Goal: Task Accomplishment & Management: Complete application form

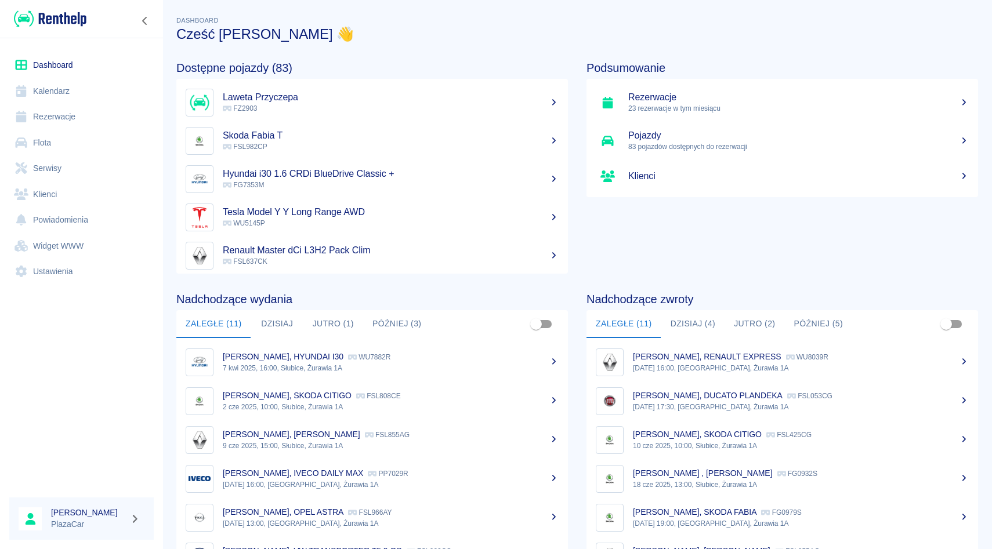
click at [77, 108] on link "Rezerwacje" at bounding box center [81, 117] width 144 height 26
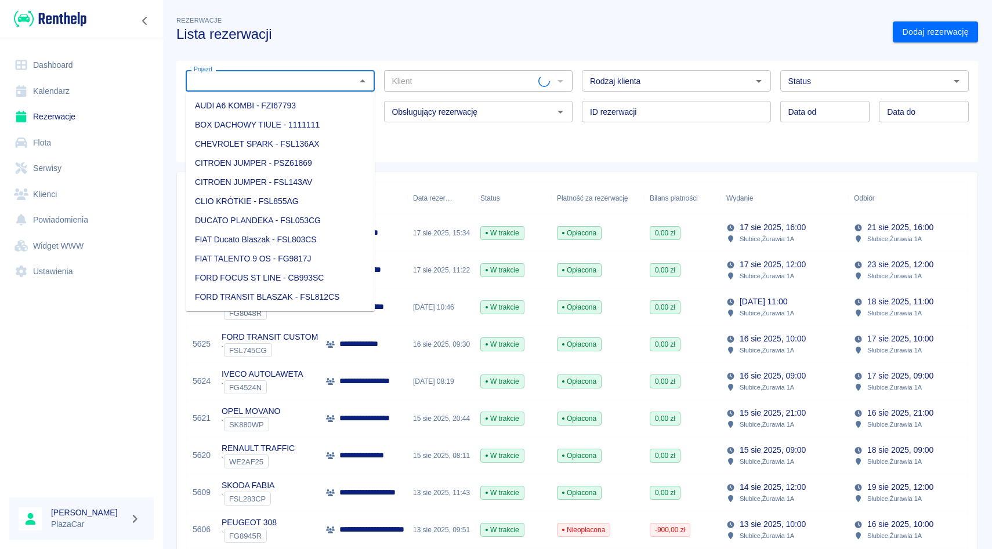
click at [253, 81] on input "Pojazd" at bounding box center [270, 81] width 163 height 14
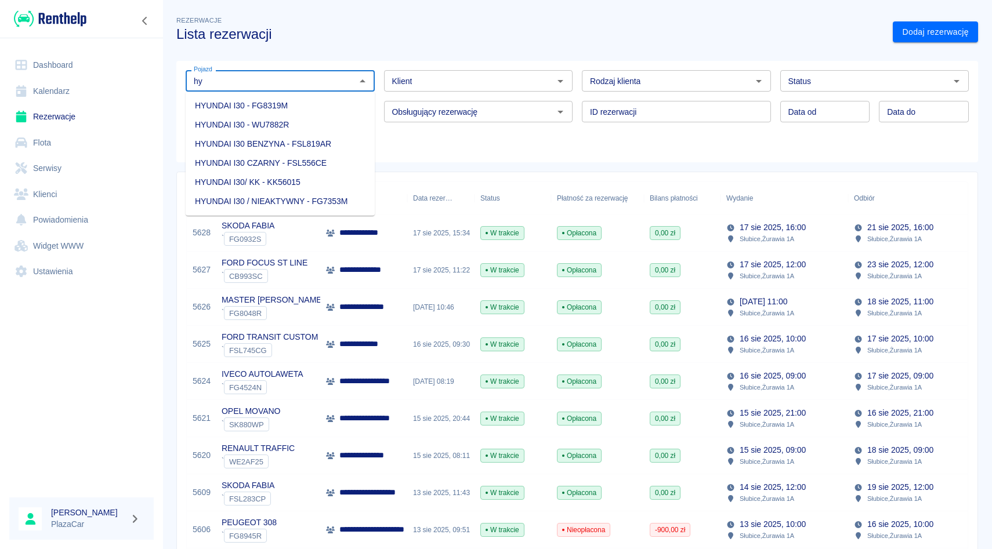
click at [337, 140] on li "HYUNDAI I30 BENZYNA - FSL819AR" at bounding box center [280, 144] width 189 height 19
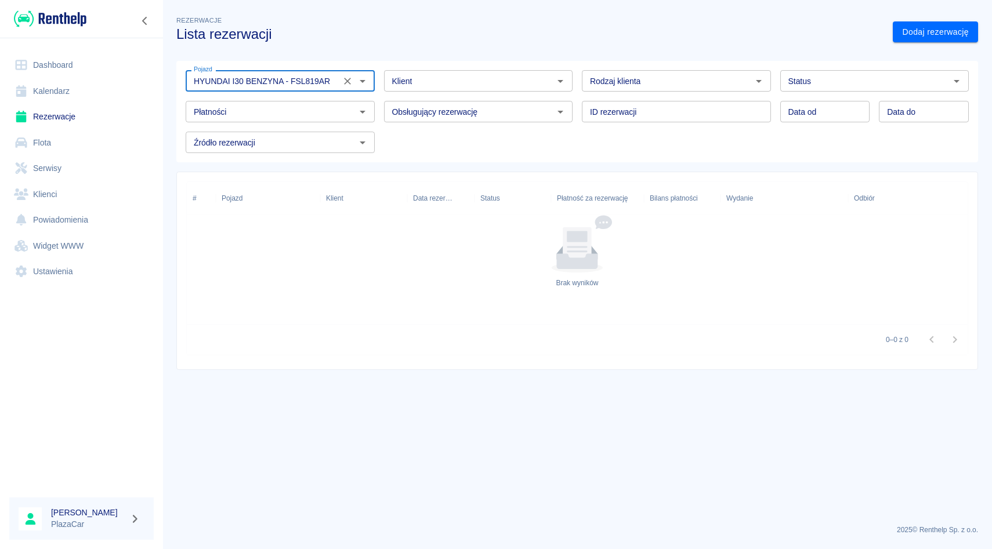
type input "HYUNDAI I30 BENZYNA - FSL819AR"
click at [848, 93] on div "Data od Data od Data do Data do" at bounding box center [870, 107] width 198 height 31
click at [854, 85] on input "Status" at bounding box center [864, 81] width 163 height 14
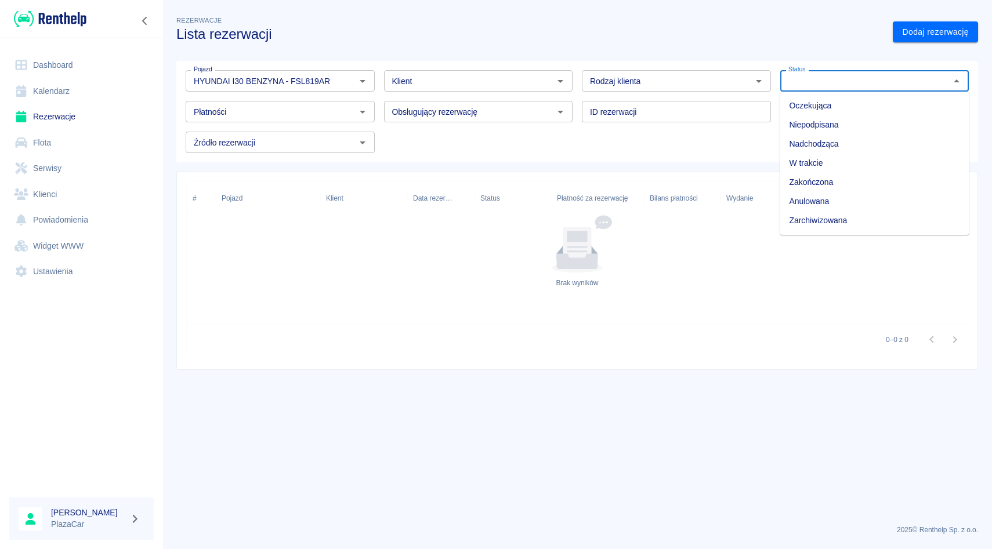
click at [839, 218] on li "Zarchiwizowana" at bounding box center [874, 220] width 189 height 19
type input "Zarchiwizowana"
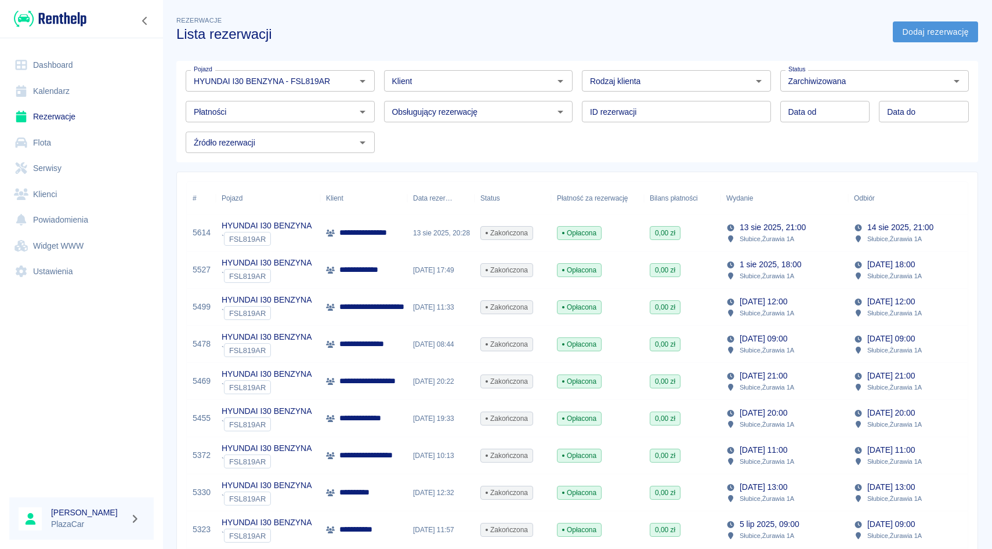
click at [923, 34] on link "Dodaj rezerwację" at bounding box center [934, 31] width 85 height 21
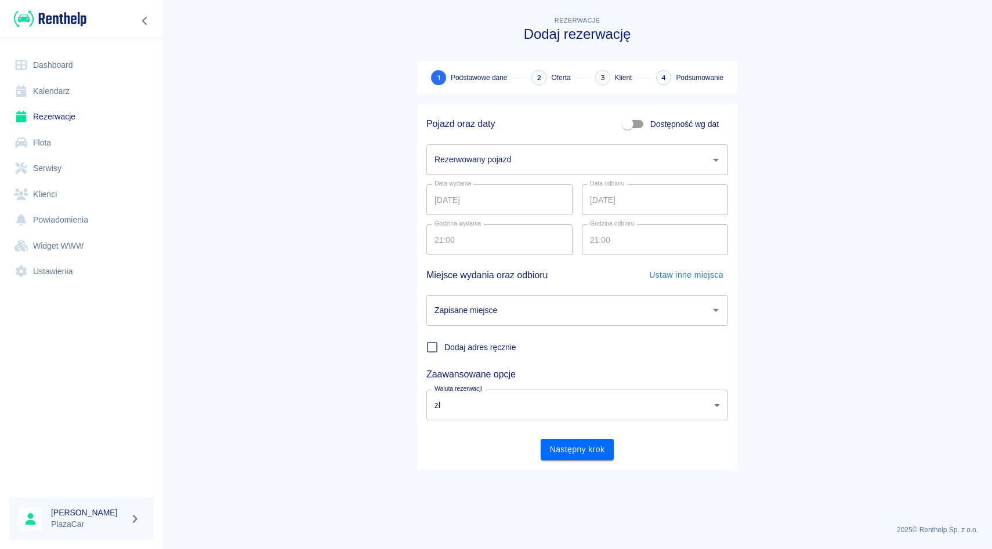
click at [529, 172] on div "Rezerwowany pojazd" at bounding box center [577, 159] width 302 height 31
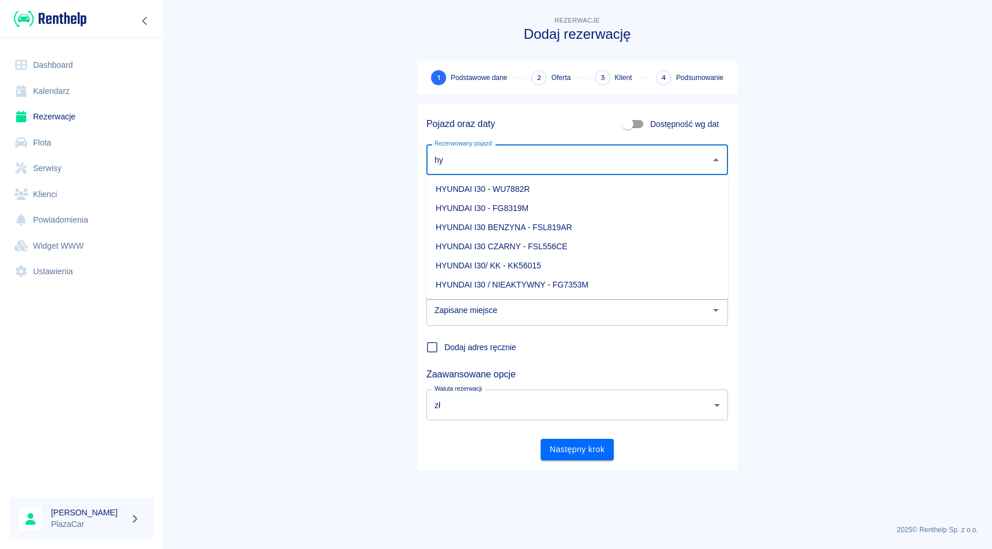
click at [589, 230] on li "HYUNDAI I30 BENZYNA - FSL819AR" at bounding box center [577, 227] width 302 height 19
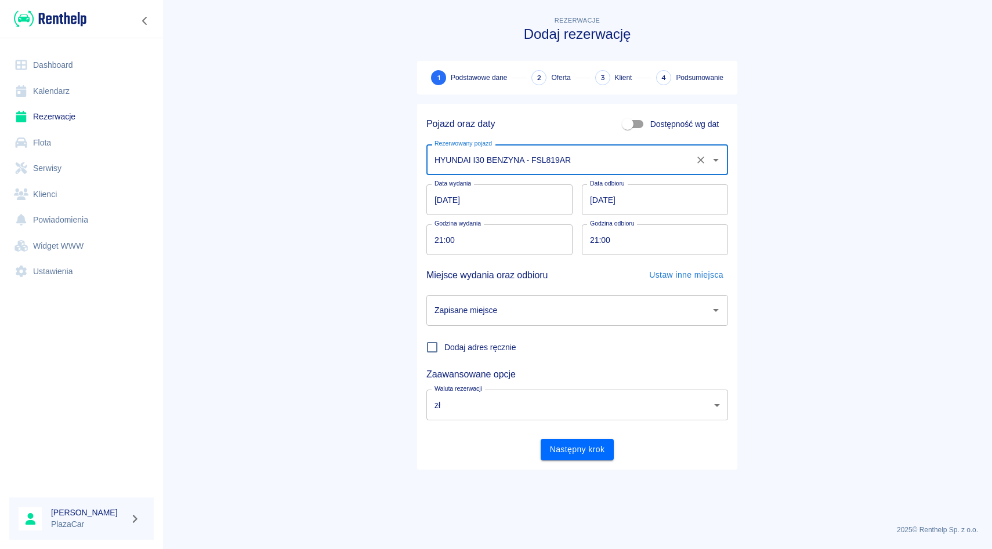
type input "HYUNDAI I30 BENZYNA - FSL819AR"
click at [531, 309] on input "Zapisane miejsce" at bounding box center [568, 310] width 274 height 20
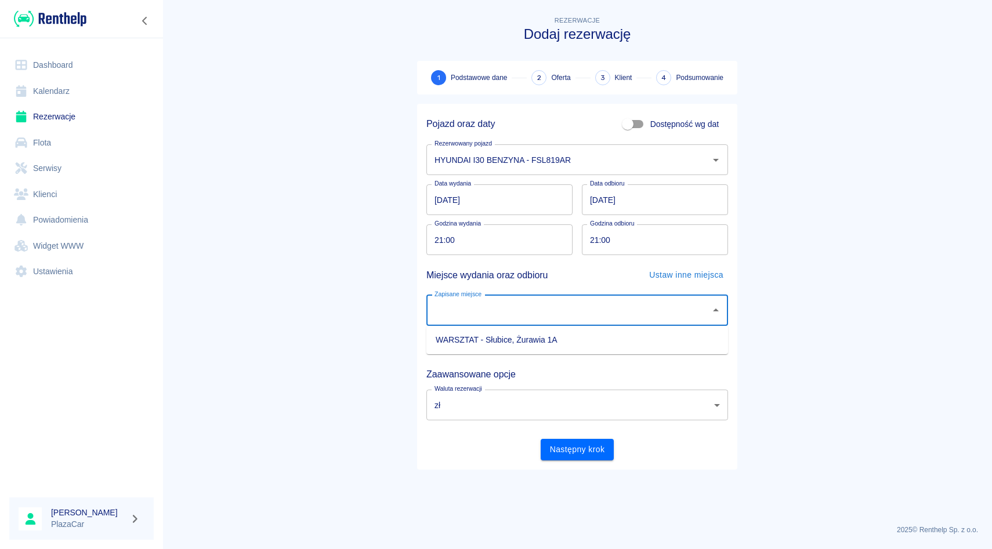
click at [535, 339] on li "WARSZTAT - Słubice, Żurawia 1A" at bounding box center [577, 340] width 302 height 19
type input "WARSZTAT - Słubice, Żurawia 1A"
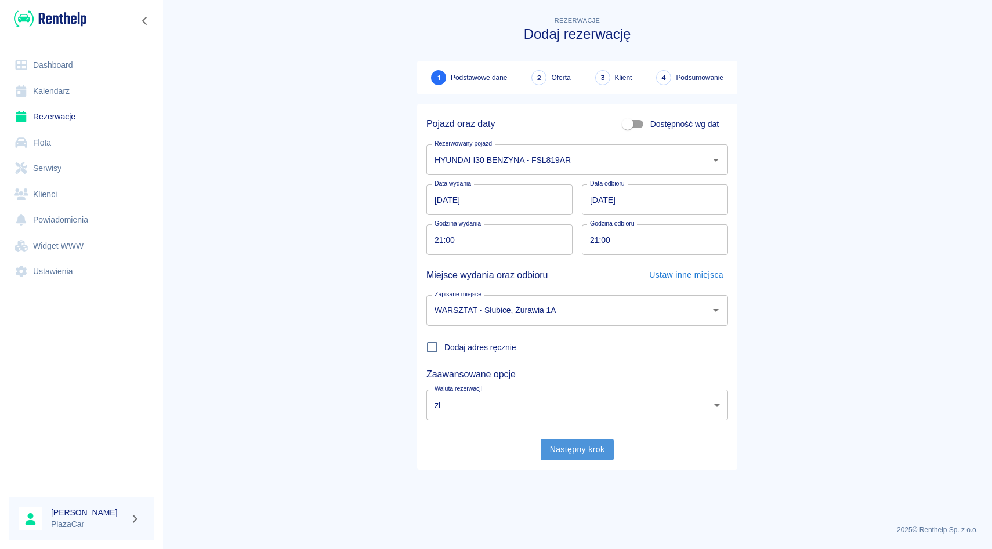
click at [576, 458] on button "Następny krok" at bounding box center [577, 449] width 74 height 21
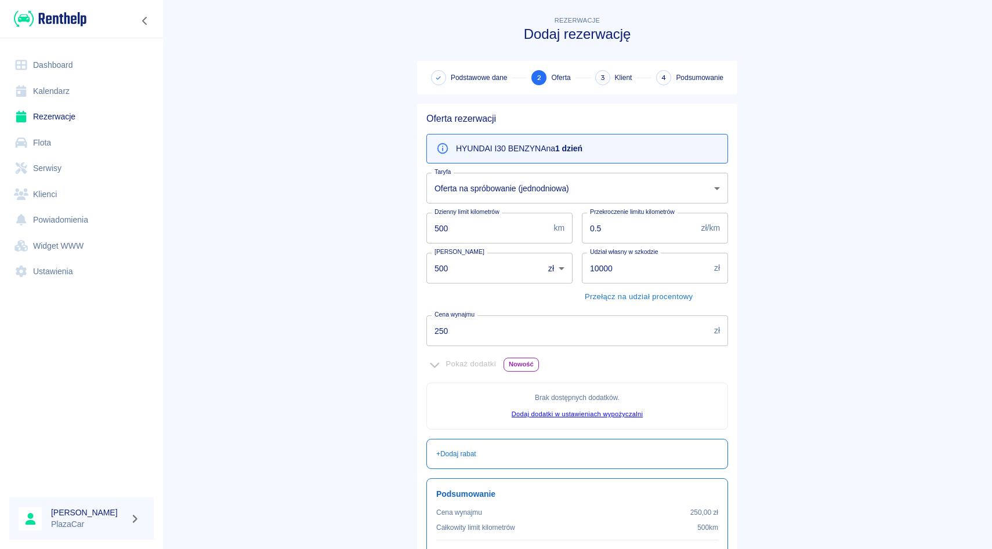
click at [445, 331] on input "250" at bounding box center [567, 330] width 283 height 31
type input "2"
type input "1"
click at [442, 277] on input "500" at bounding box center [480, 268] width 109 height 31
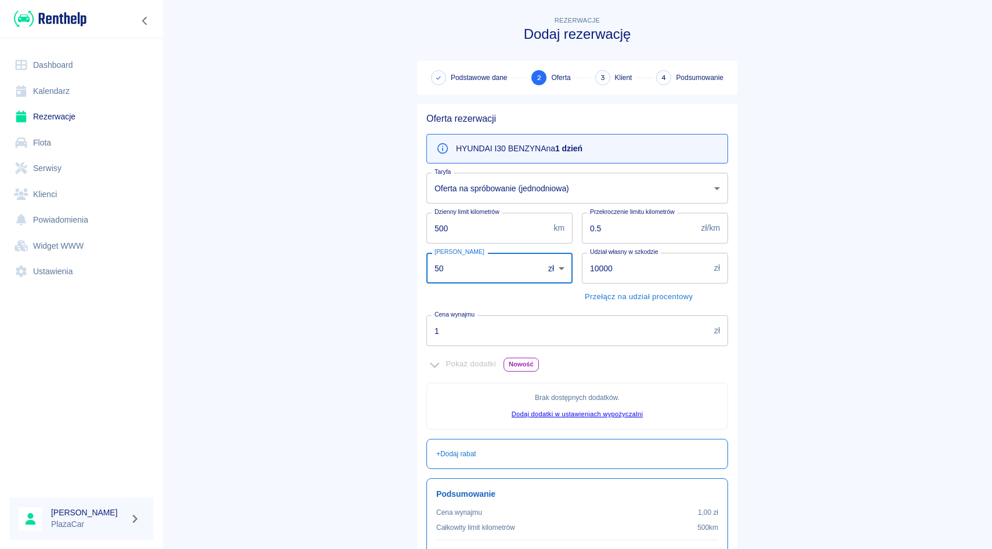
type input "5"
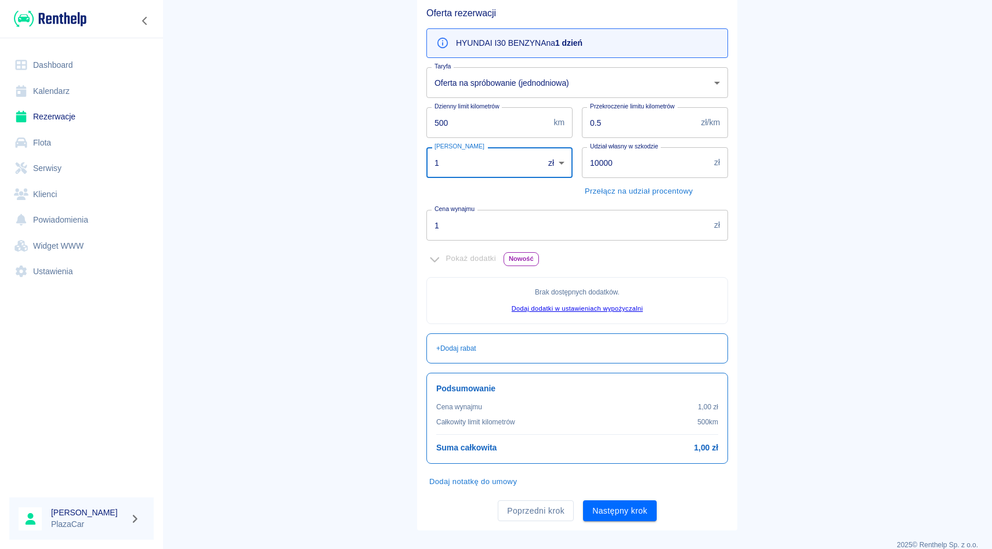
scroll to position [121, 0]
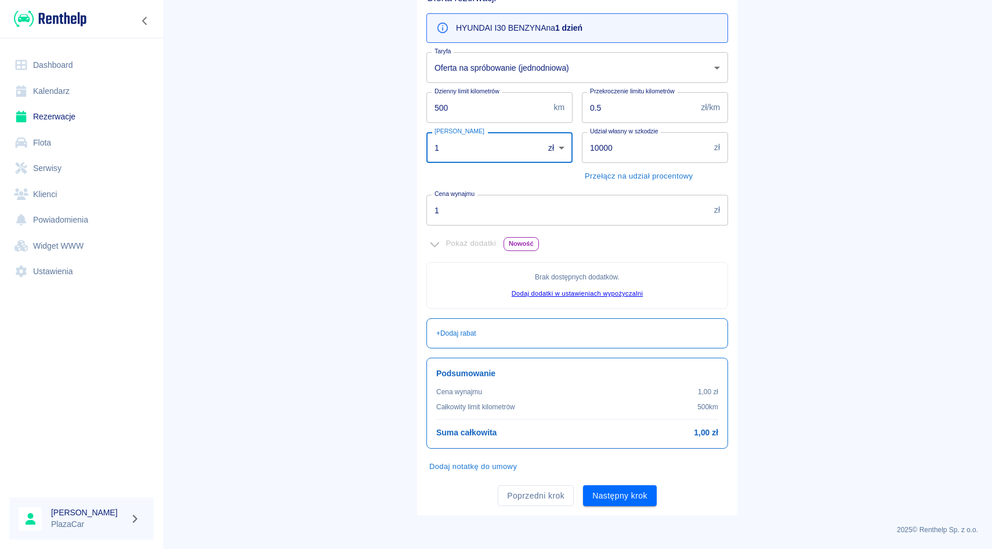
type input "1"
click at [507, 472] on button "Dodaj notatkę do umowy" at bounding box center [472, 467] width 93 height 18
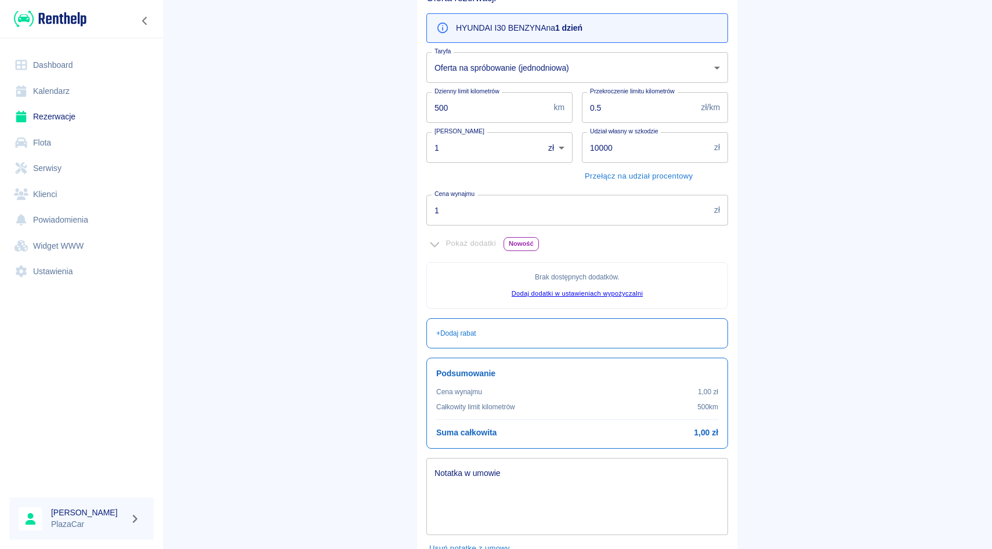
click at [502, 474] on textarea "Notatka w umowie" at bounding box center [576, 497] width 285 height 58
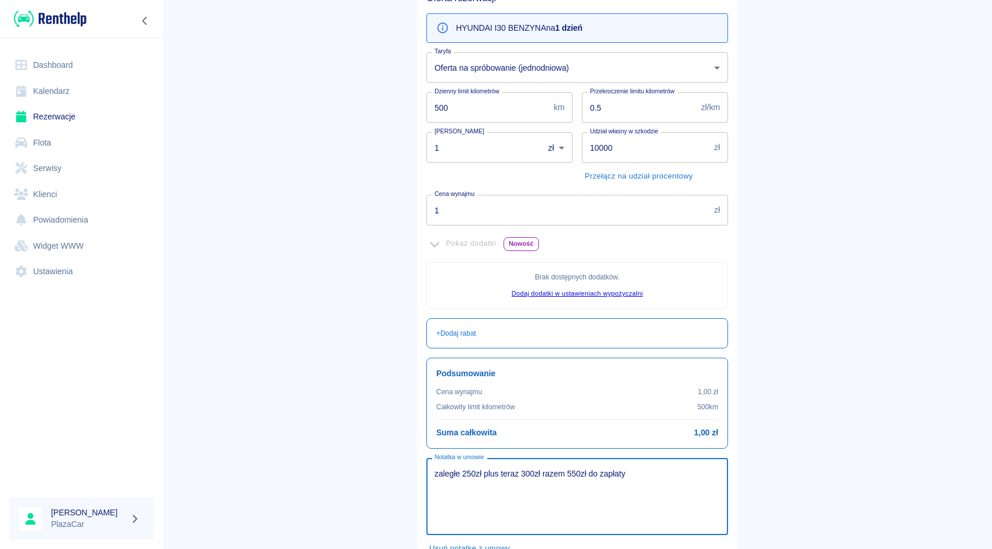
scroll to position [202, 0]
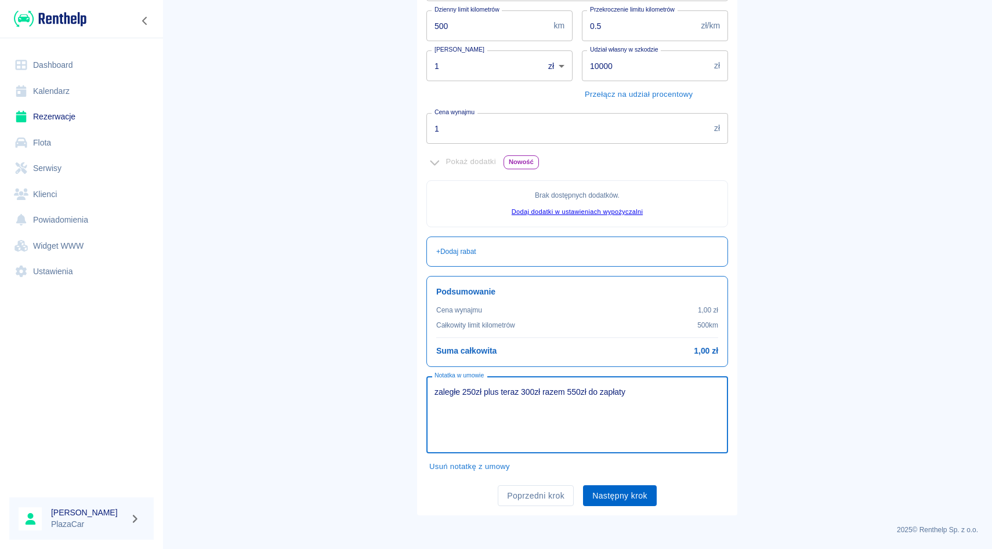
type textarea "zaległe 250zł plus teraz 300zł razem 550zł do zapłaty"
click at [626, 495] on button "Następny krok" at bounding box center [620, 495] width 74 height 21
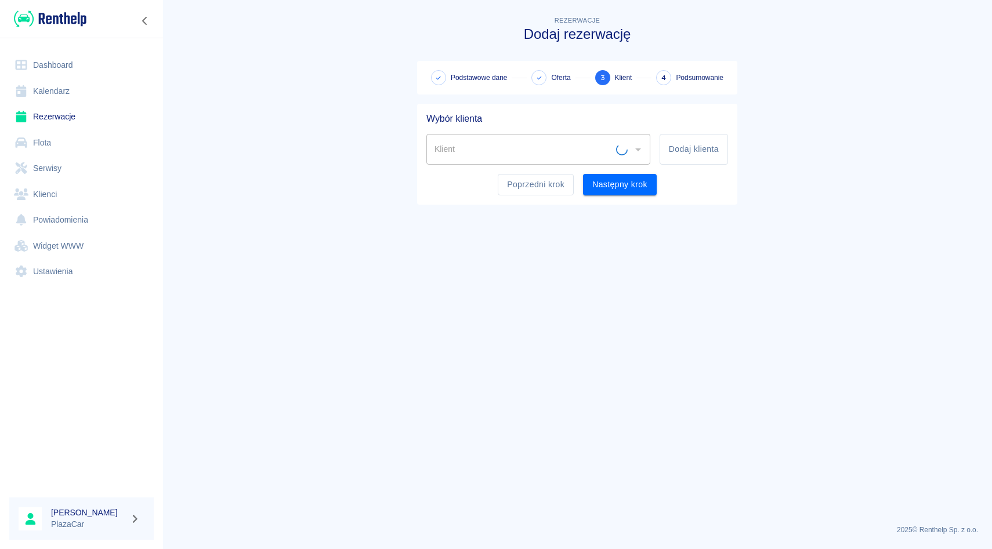
scroll to position [0, 0]
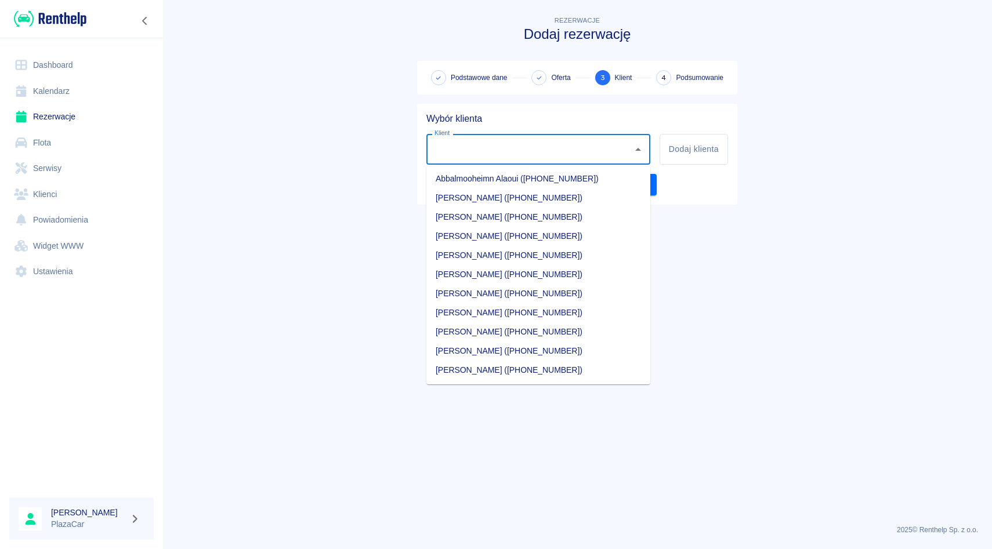
click at [459, 155] on input "Klient" at bounding box center [529, 149] width 196 height 20
click at [569, 274] on li "[PERSON_NAME] ([PHONE_NUMBER])" at bounding box center [538, 274] width 224 height 19
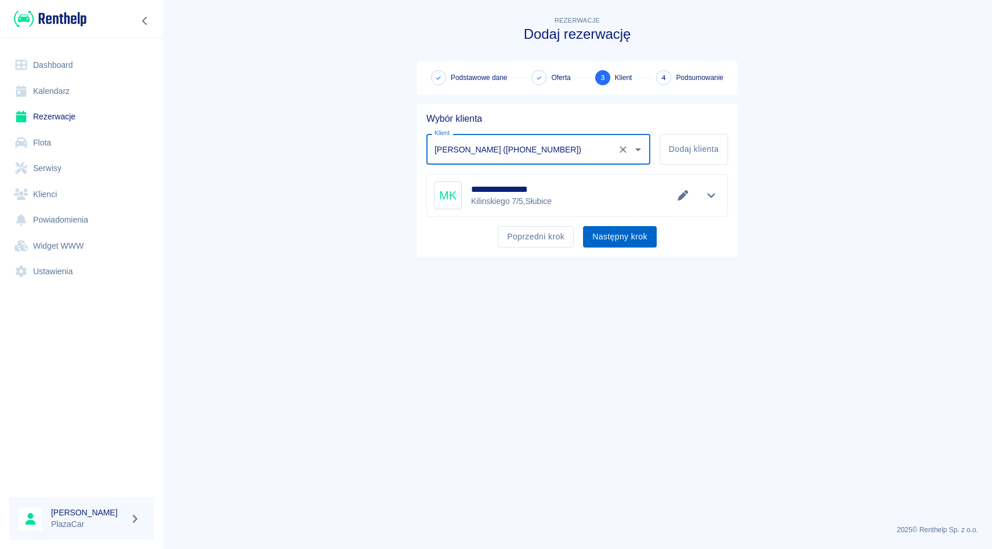
type input "[PERSON_NAME] ([PHONE_NUMBER])"
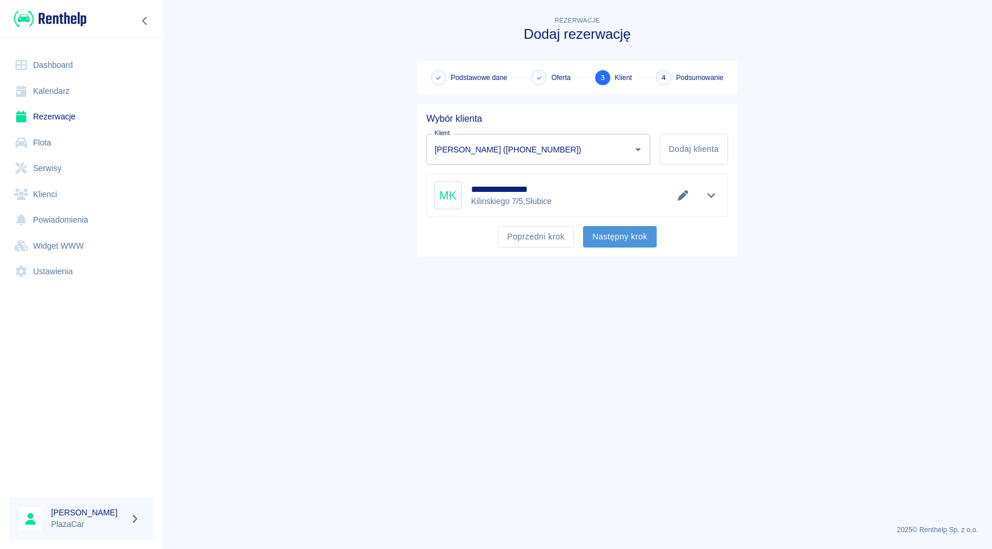
click at [621, 245] on button "Następny krok" at bounding box center [620, 236] width 74 height 21
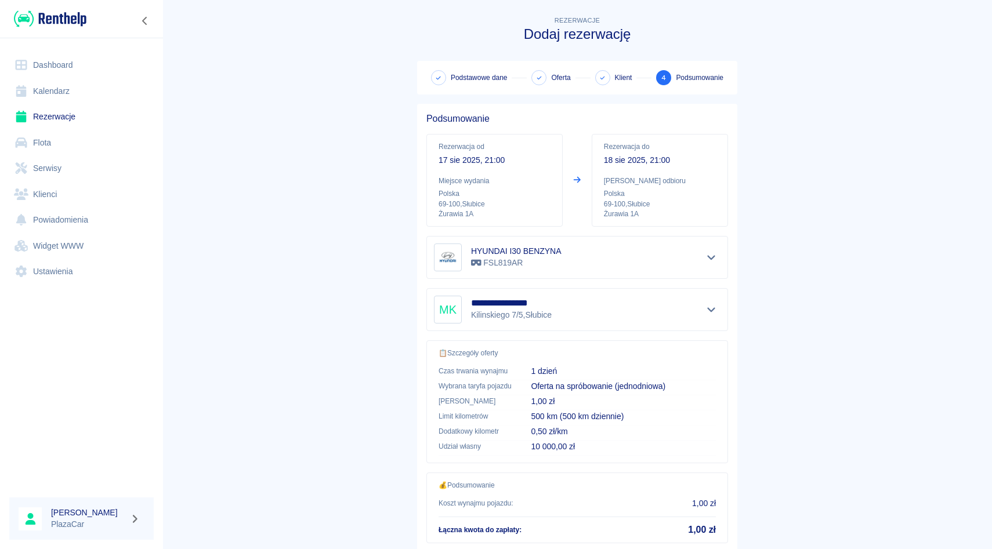
scroll to position [117, 0]
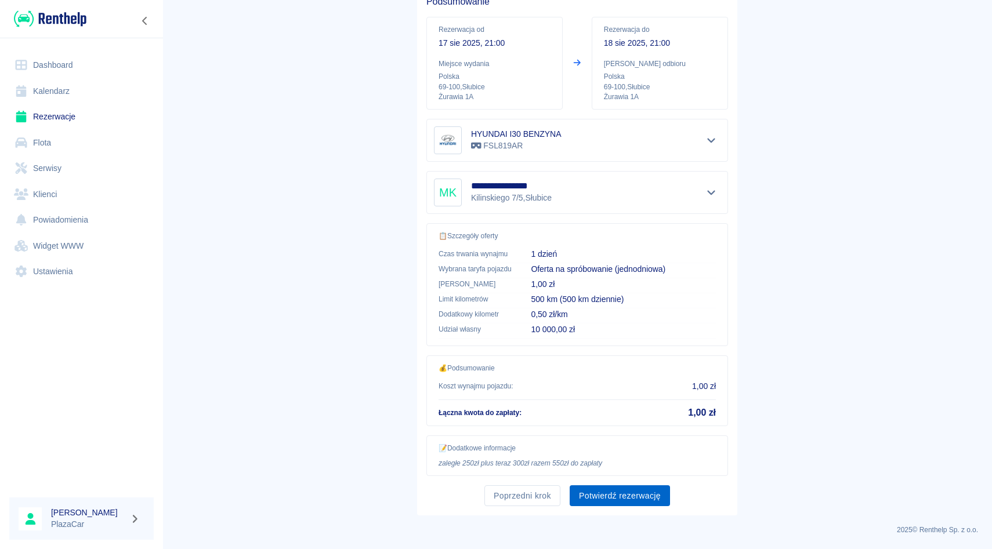
click at [623, 493] on button "Potwierdź rezerwację" at bounding box center [619, 495] width 100 height 21
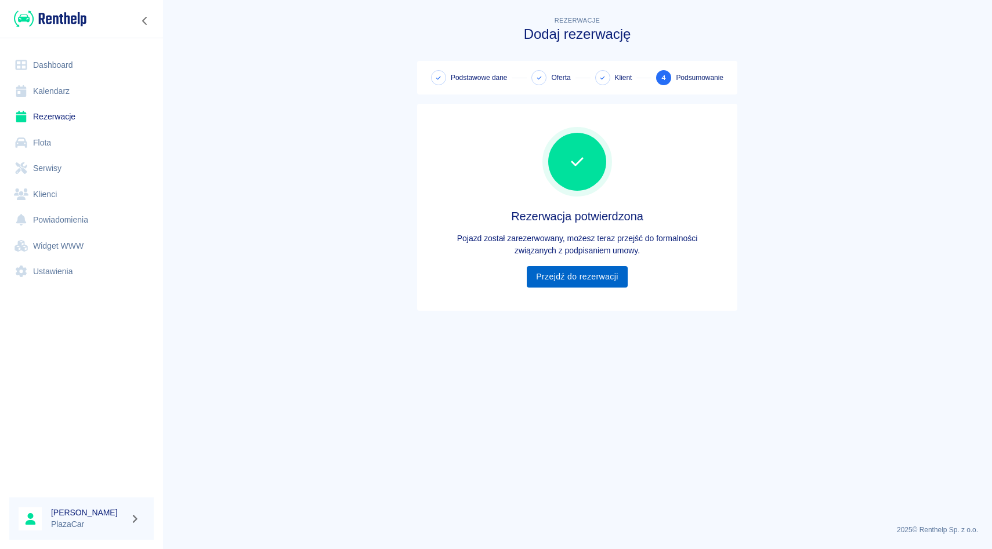
click at [576, 277] on link "Przejdź do rezerwacji" at bounding box center [577, 276] width 100 height 21
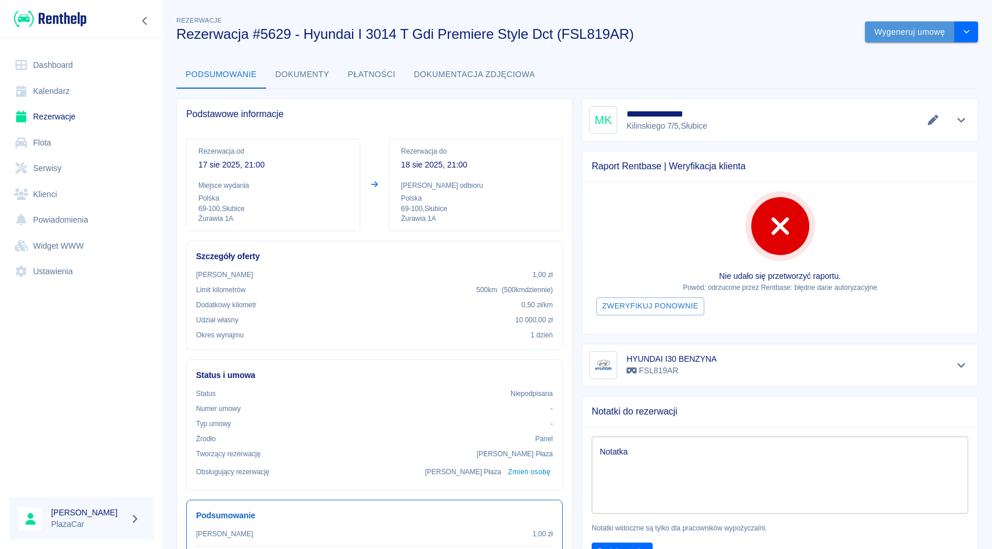
click at [901, 35] on button "Wygeneruj umowę" at bounding box center [910, 31] width 90 height 21
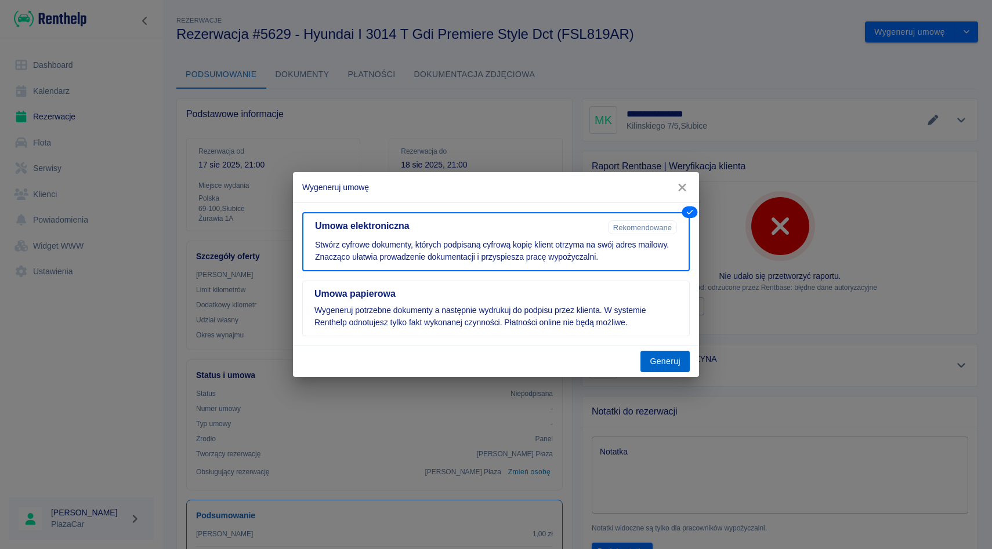
click at [665, 361] on button "Generuj" at bounding box center [664, 361] width 49 height 21
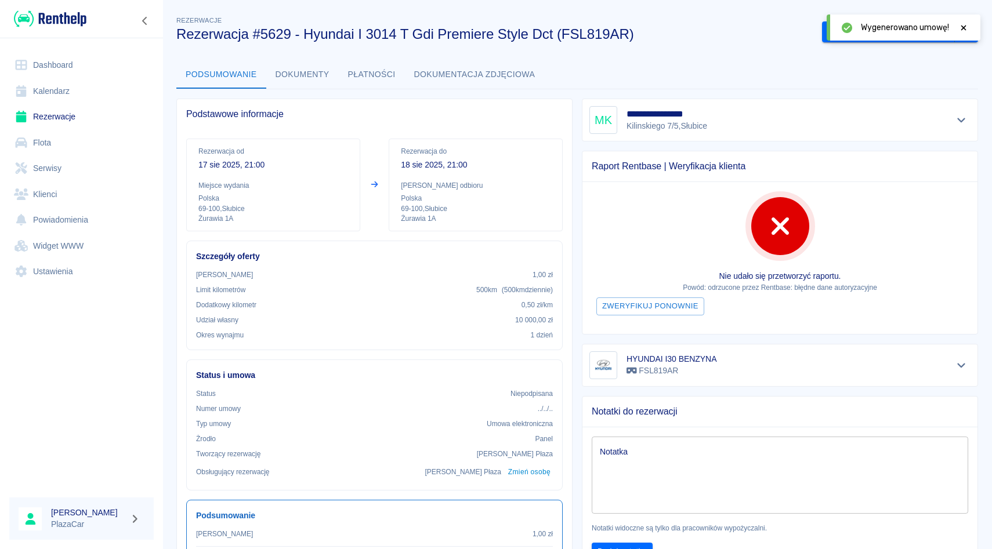
click at [971, 30] on div "Wygenerowano umowę!" at bounding box center [903, 27] width 154 height 26
click at [964, 22] on div at bounding box center [963, 27] width 10 height 12
click at [905, 27] on button "Podpisz umowę elektroniczną" at bounding box center [888, 31] width 133 height 21
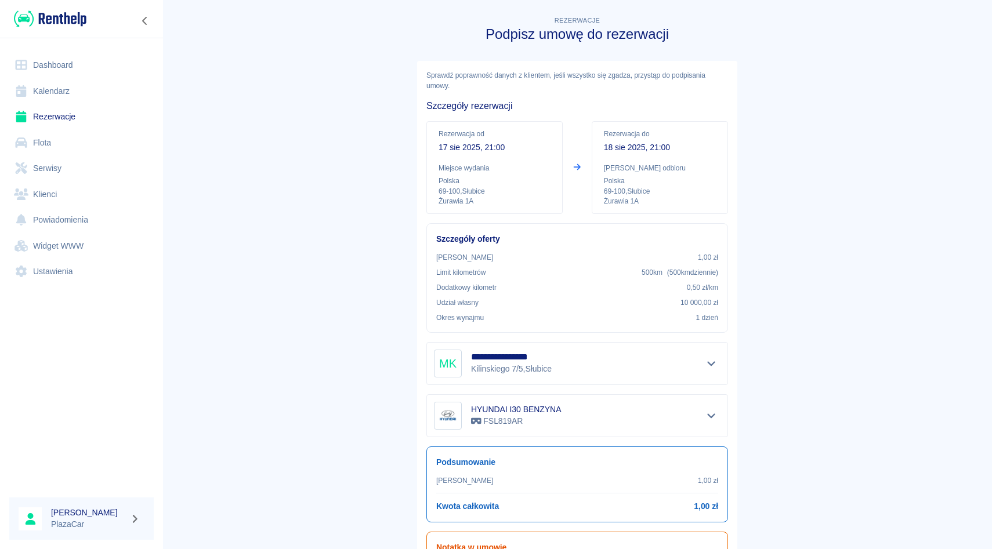
scroll to position [103, 0]
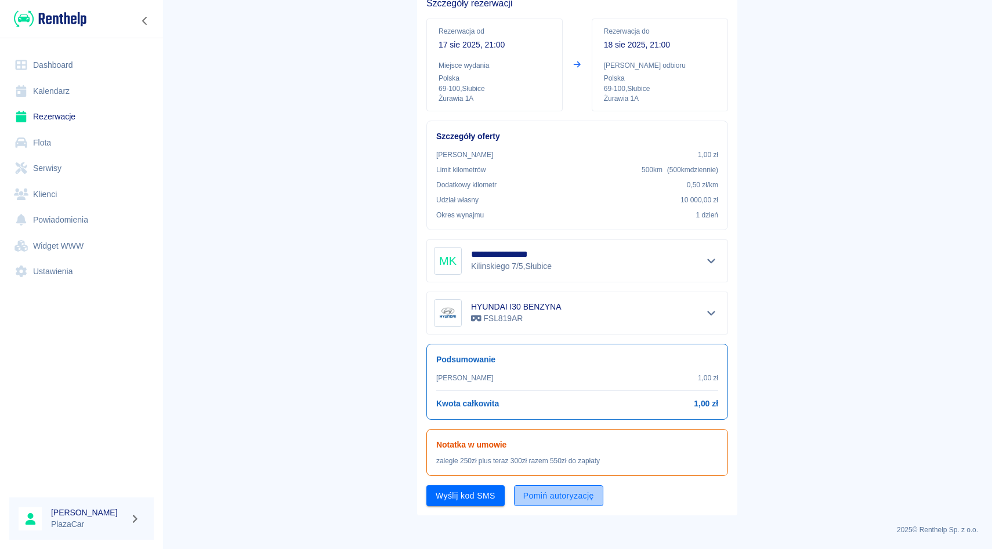
click at [561, 500] on button "Pomiń autoryzację" at bounding box center [558, 495] width 89 height 21
click at [462, 498] on button "Podpisz umowę" at bounding box center [465, 495] width 79 height 21
